Goal: Task Accomplishment & Management: Manage account settings

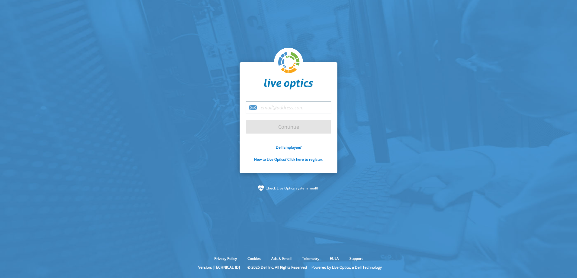
click at [262, 105] on input "email" at bounding box center [289, 107] width 86 height 13
type input "[PERSON_NAME][EMAIL_ADDRESS][PERSON_NAME][DOMAIN_NAME]"
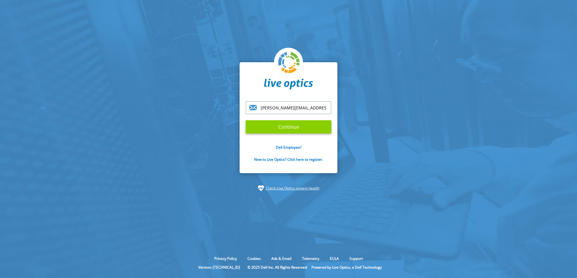
click at [276, 126] on input "Continue" at bounding box center [289, 126] width 86 height 13
click at [291, 128] on input "Continue" at bounding box center [289, 126] width 86 height 13
click at [282, 129] on input "Continue" at bounding box center [289, 126] width 86 height 13
click at [284, 128] on input "Continue" at bounding box center [289, 126] width 86 height 13
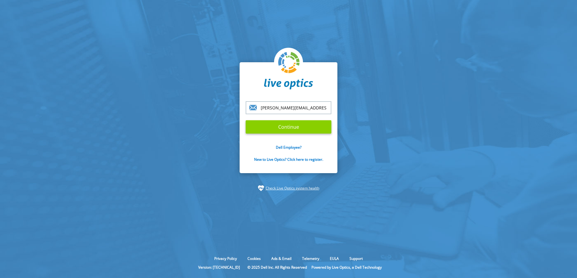
click at [284, 128] on input "Continue" at bounding box center [289, 126] width 86 height 13
click at [285, 127] on input "Continue" at bounding box center [289, 126] width 86 height 13
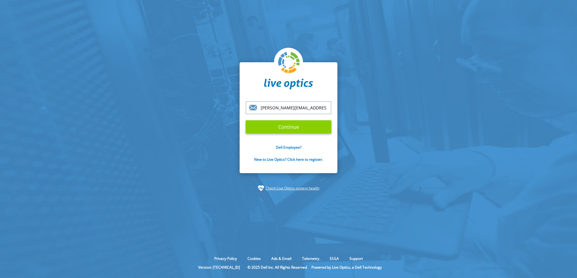
click at [285, 126] on input "Continue" at bounding box center [289, 126] width 86 height 13
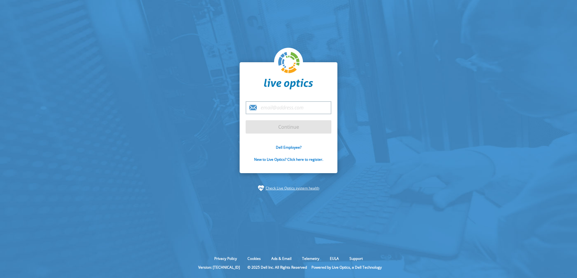
click at [267, 108] on input "email" at bounding box center [289, 107] width 86 height 13
type input "[PERSON_NAME][EMAIL_ADDRESS][PERSON_NAME][DOMAIN_NAME]"
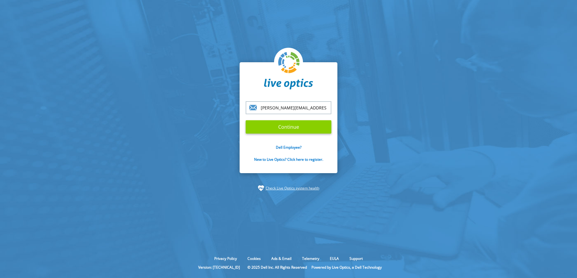
click at [291, 128] on input "Continue" at bounding box center [289, 126] width 86 height 13
click at [327, 108] on input "[PERSON_NAME][EMAIL_ADDRESS][PERSON_NAME][DOMAIN_NAME]" at bounding box center [289, 107] width 86 height 13
click at [246, 120] on input "Continue" at bounding box center [289, 126] width 86 height 13
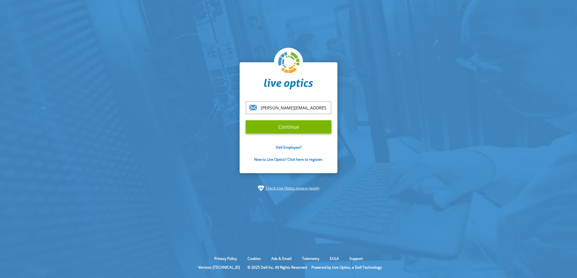
click at [246, 120] on input "Continue" at bounding box center [289, 126] width 86 height 13
click at [194, 149] on section "[PERSON_NAME][EMAIL_ADDRESS][PERSON_NAME][DOMAIN_NAME] Continue Dell Employee? …" at bounding box center [288, 126] width 577 height 253
click at [283, 125] on input "Continue" at bounding box center [289, 126] width 86 height 13
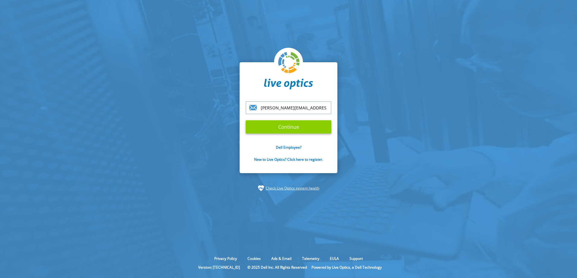
click at [283, 124] on input "Continue" at bounding box center [289, 126] width 86 height 13
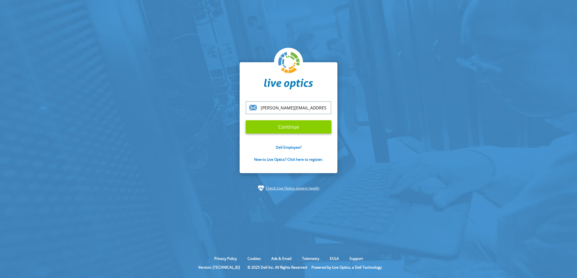
click at [283, 124] on input "Continue" at bounding box center [289, 126] width 86 height 13
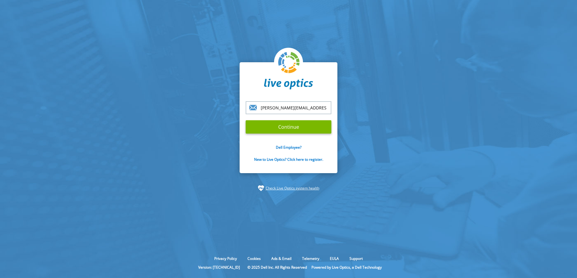
click at [284, 123] on input "Continue" at bounding box center [289, 126] width 86 height 13
